Goal: Information Seeking & Learning: Learn about a topic

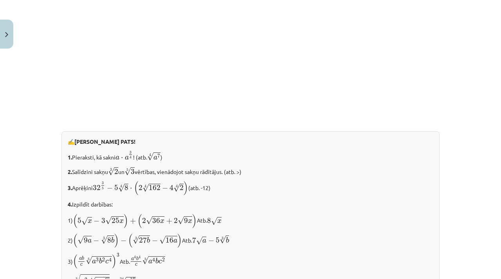
scroll to position [753, 0]
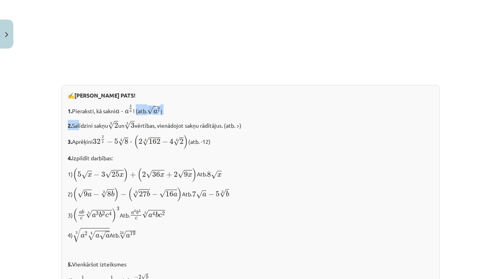
scroll to position [793, 0]
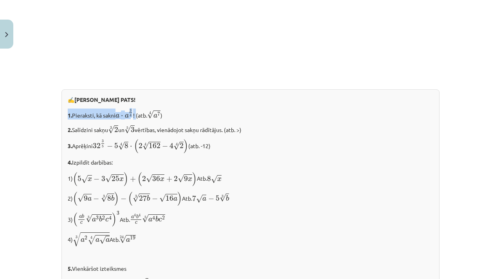
drag, startPoint x: 139, startPoint y: 113, endPoint x: 61, endPoint y: 114, distance: 77.5
click at [61, 114] on div "✍️ [PERSON_NAME] PATS! 1. Pieraksti, kā sakni a ⋅ a 3 4 a ⋅ a 3 4 ! (atb. 4 √ a…" at bounding box center [250, 206] width 378 height 235
copy p "1. Pieraksti, kā sakni a ⋅ a 3 4 a ⋅ a 3 4 !"
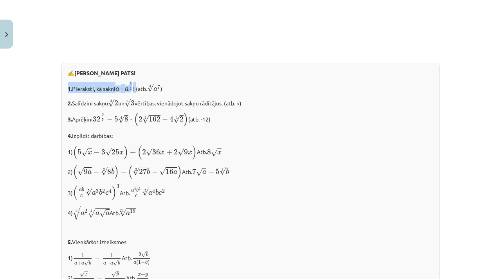
scroll to position [821, 0]
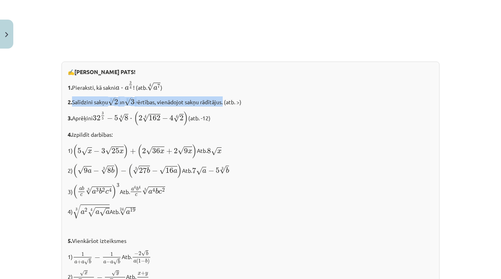
drag, startPoint x: 74, startPoint y: 104, endPoint x: 229, endPoint y: 104, distance: 154.9
click at [229, 104] on p "2. Salīdzini sakņu 3 √ 2 2 3 un 5 √ 3 3 5 vērtības, vienādojot sakņu rādītājus.…" at bounding box center [250, 101] width 365 height 10
copy p "Salīdzini sakņu 3 √ 2 2 3 un 5 √ 3 3 5 vērtības, vienādojot sakņu rādītājus"
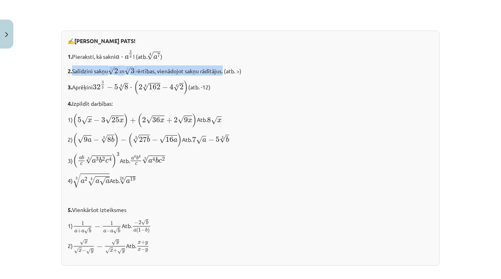
drag, startPoint x: 73, startPoint y: 90, endPoint x: 220, endPoint y: 86, distance: 147.1
click at [220, 86] on p "3. Aprēķini 32 3 5 − 5 4 √ 8 ⋅ ( 2 4 √ 162 − 4 4 √ 2 ) 32 3 5 − 5 8 4 ⋅ ( 2 162…" at bounding box center [250, 87] width 365 height 15
drag, startPoint x: 233, startPoint y: 88, endPoint x: 216, endPoint y: 89, distance: 17.6
click at [233, 88] on p "3. Aprēķini 32 3 5 − 5 4 √ 8 ⋅ ( 2 4 √ 162 − 4 4 √ 2 ) 32 3 5 − 5 8 4 ⋅ ( 2 162…" at bounding box center [250, 87] width 365 height 15
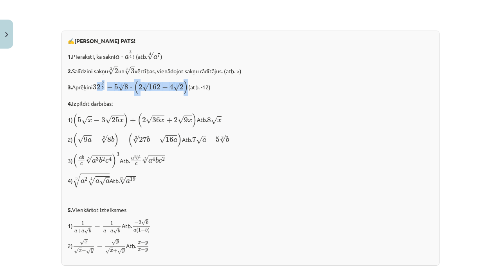
drag, startPoint x: 158, startPoint y: 93, endPoint x: 100, endPoint y: 92, distance: 58.3
click at [100, 92] on span "32 3 5 − 5 4 √ 8 ⋅ ( 2 4 √ 162 − 4 4 √ 2 )" at bounding box center [140, 87] width 95 height 14
drag, startPoint x: 96, startPoint y: 90, endPoint x: 190, endPoint y: 89, distance: 93.5
click at [188, 89] on span "32 3 5 − 5 4 √ 8 ⋅ ( 2 4 √ 162 − 4 4 √ 2 )" at bounding box center [140, 87] width 95 height 14
copy span "32 3 5 − 5 4 √ 8 ⋅ ( 2 4 √ 162 − 4 4 √ 2 )"
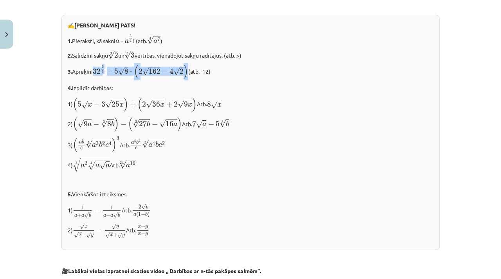
scroll to position [871, 0]
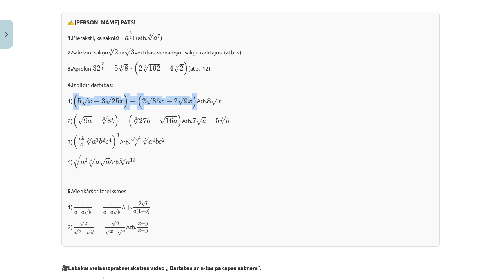
drag, startPoint x: 75, startPoint y: 102, endPoint x: 199, endPoint y: 104, distance: 123.7
click at [196, 103] on span "( 5 √ x − 3 √ 25 x ) + ( 2 √ 36 x + 2 √ 9 x )" at bounding box center [135, 101] width 124 height 14
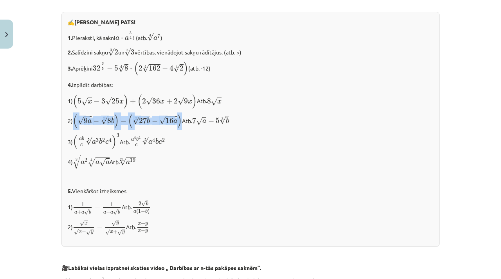
drag, startPoint x: 76, startPoint y: 122, endPoint x: 183, endPoint y: 127, distance: 107.7
click at [182, 127] on span "( √ 9 a − 3 √ 8 b ) − ( 3 √ 27 b − √ 16 a )" at bounding box center [127, 121] width 109 height 14
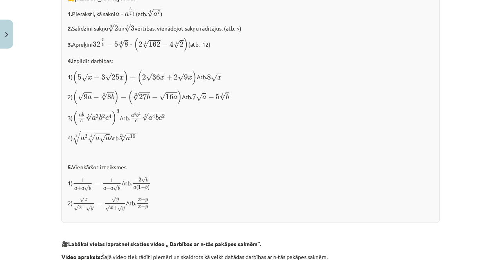
drag, startPoint x: 76, startPoint y: 121, endPoint x: 125, endPoint y: 119, distance: 49.4
click at [130, 120] on p "3) ( a b c 5 √ a 3 b 2 c 4 ) 3 ( a b c a 3 b 2 c 4 5 ) 3 Atb. a 4 b 4 c 5 √ a 4…" at bounding box center [250, 117] width 365 height 16
drag, startPoint x: 122, startPoint y: 119, endPoint x: 77, endPoint y: 122, distance: 45.5
click at [75, 121] on p "3) ( a b c 5 √ a 3 b 2 c 4 ) 3 ( a b c a 3 b 2 c 4 5 ) 3 Atb. a 4 b 4 c 5 √ a 4…" at bounding box center [250, 117] width 365 height 16
copy p "( a b c 5 √ a 3 b 2 c 4 ) 3 ( a b c a 3 b 2 c 4 5 ) 3"
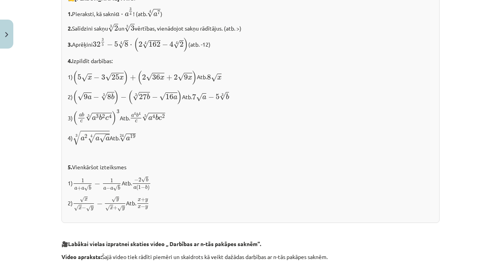
click at [56, 59] on div "Mācību tēma: Matemātikas i - 12. klases 1. ieskaites mācību materiāls (ab) #4 📝…" at bounding box center [250, 139] width 501 height 279
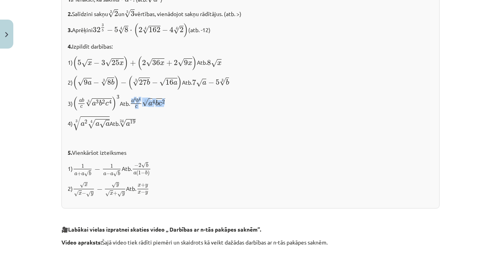
drag, startPoint x: 178, startPoint y: 101, endPoint x: 140, endPoint y: 103, distance: 38.8
click at [140, 103] on p "3) ( a b c 5 √ a 3 b 2 c 4 ) 3 ( a b c a 3 b 2 c 4 5 ) 3 Atb. a 4 b 4 c 5 √ a 4…" at bounding box center [250, 103] width 365 height 16
click at [205, 104] on p "3) ( a b c 5 √ a 3 b 2 c 4 ) 3 ( a b c a 3 b 2 c 4 5 ) 3 Atb. a 4 b 4 c 5 √ a 4…" at bounding box center [250, 103] width 365 height 16
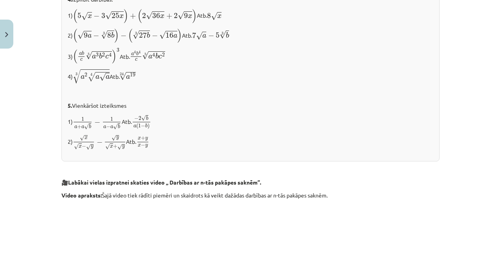
scroll to position [956, 0]
drag, startPoint x: 72, startPoint y: 126, endPoint x: 125, endPoint y: 126, distance: 52.8
click at [131, 126] on div "✍️ [PERSON_NAME] PATS! 1. Pieraksti, kā sakni a ⋅ a 3 4 a ⋅ a 3 4 ! (atb. 4 √ a…" at bounding box center [250, 43] width 378 height 235
click at [141, 118] on span "2" at bounding box center [139, 118] width 3 height 4
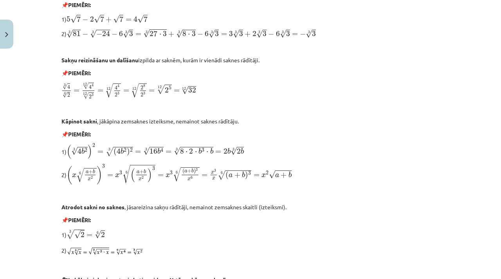
scroll to position [0, 0]
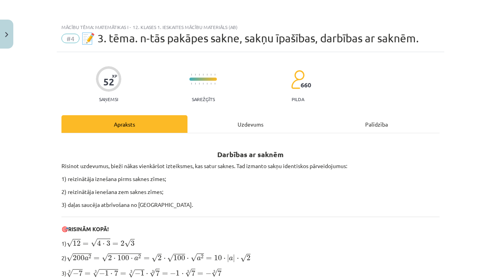
click at [248, 125] on div "Uzdevums" at bounding box center [250, 124] width 126 height 18
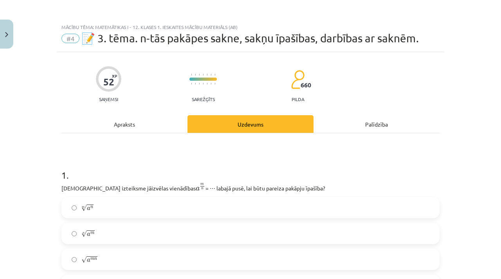
click at [128, 123] on div "Apraksts" at bounding box center [124, 124] width 126 height 18
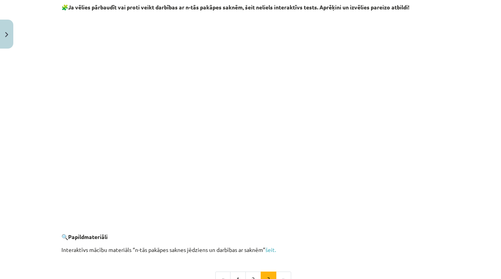
scroll to position [1331, 0]
